Goal: Task Accomplishment & Management: Use online tool/utility

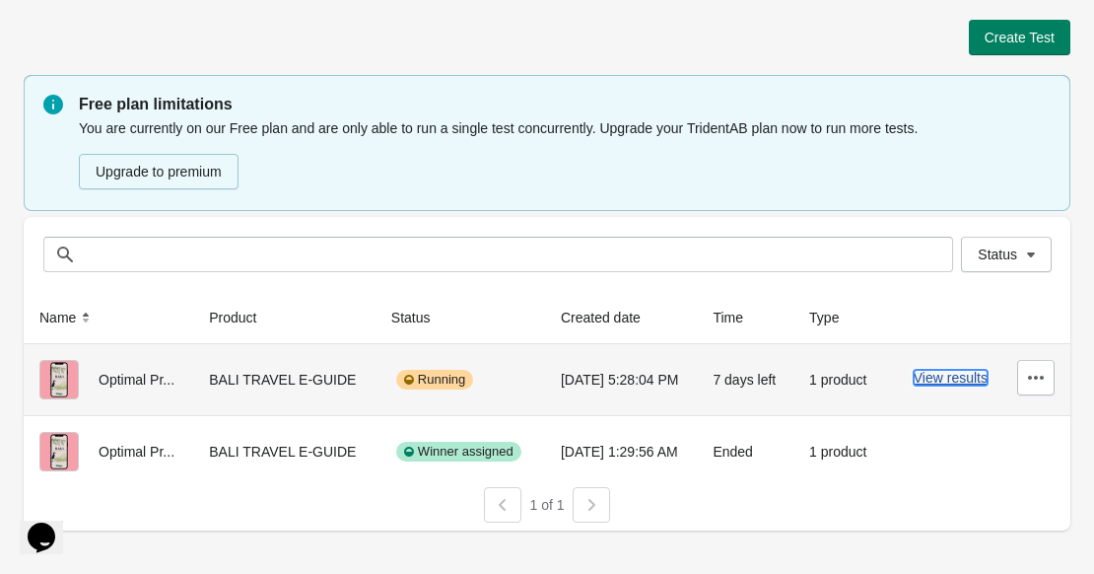
click at [961, 379] on button "View results" at bounding box center [951, 378] width 74 height 16
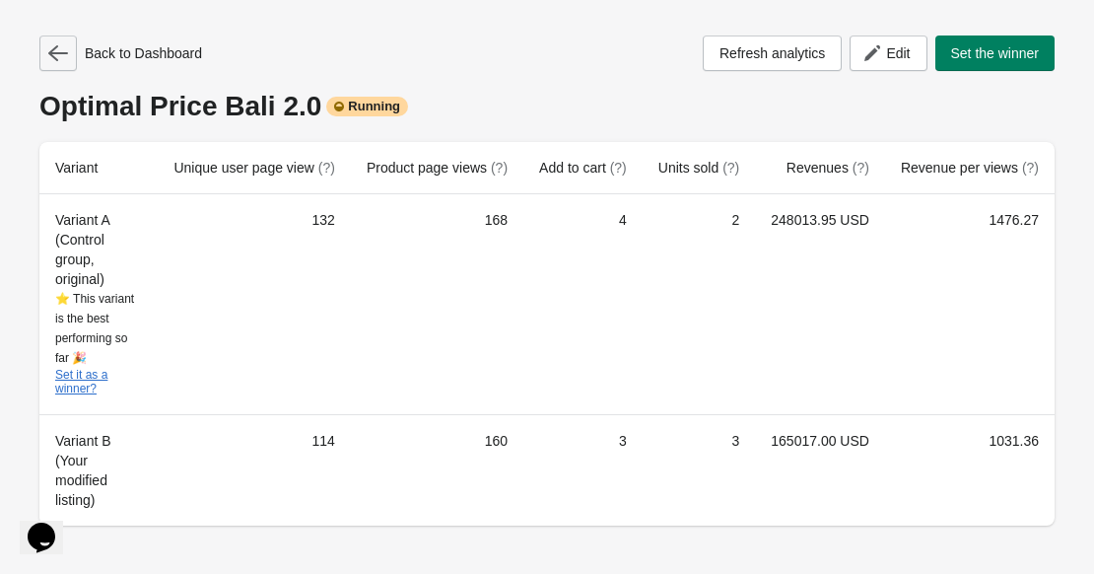
click at [55, 54] on icon "button" at bounding box center [58, 53] width 20 height 20
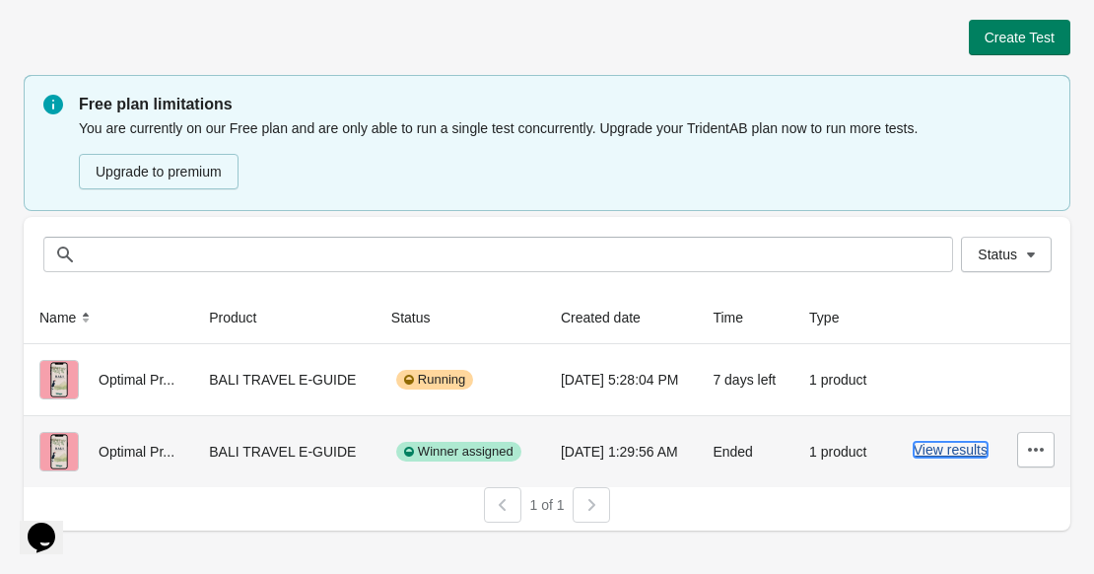
click at [955, 453] on button "View results" at bounding box center [951, 450] width 74 height 16
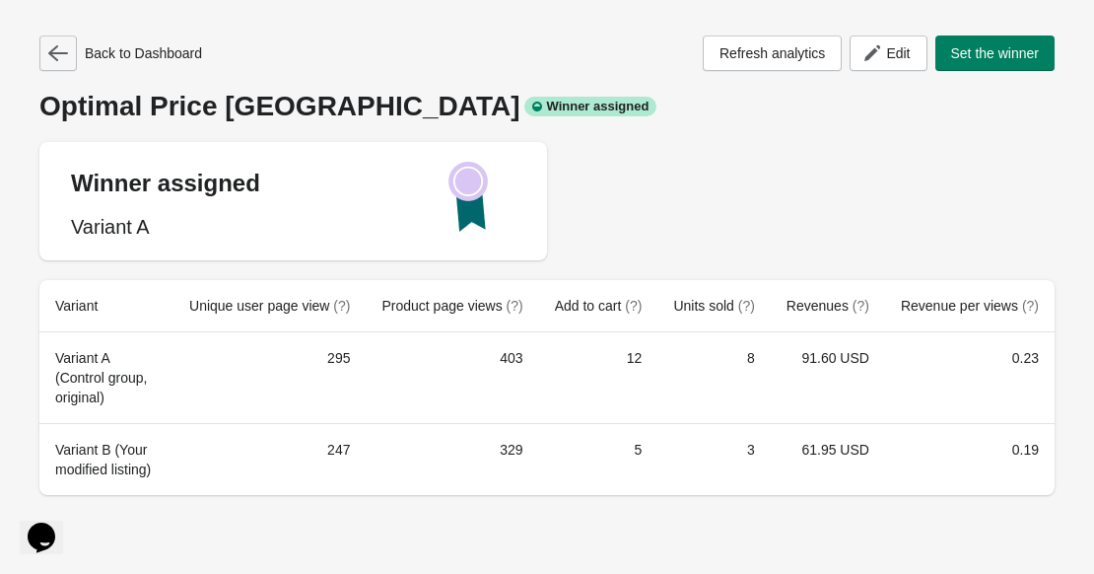
click at [47, 59] on button "button" at bounding box center [57, 52] width 37 height 35
